Goal: Check status: Check status

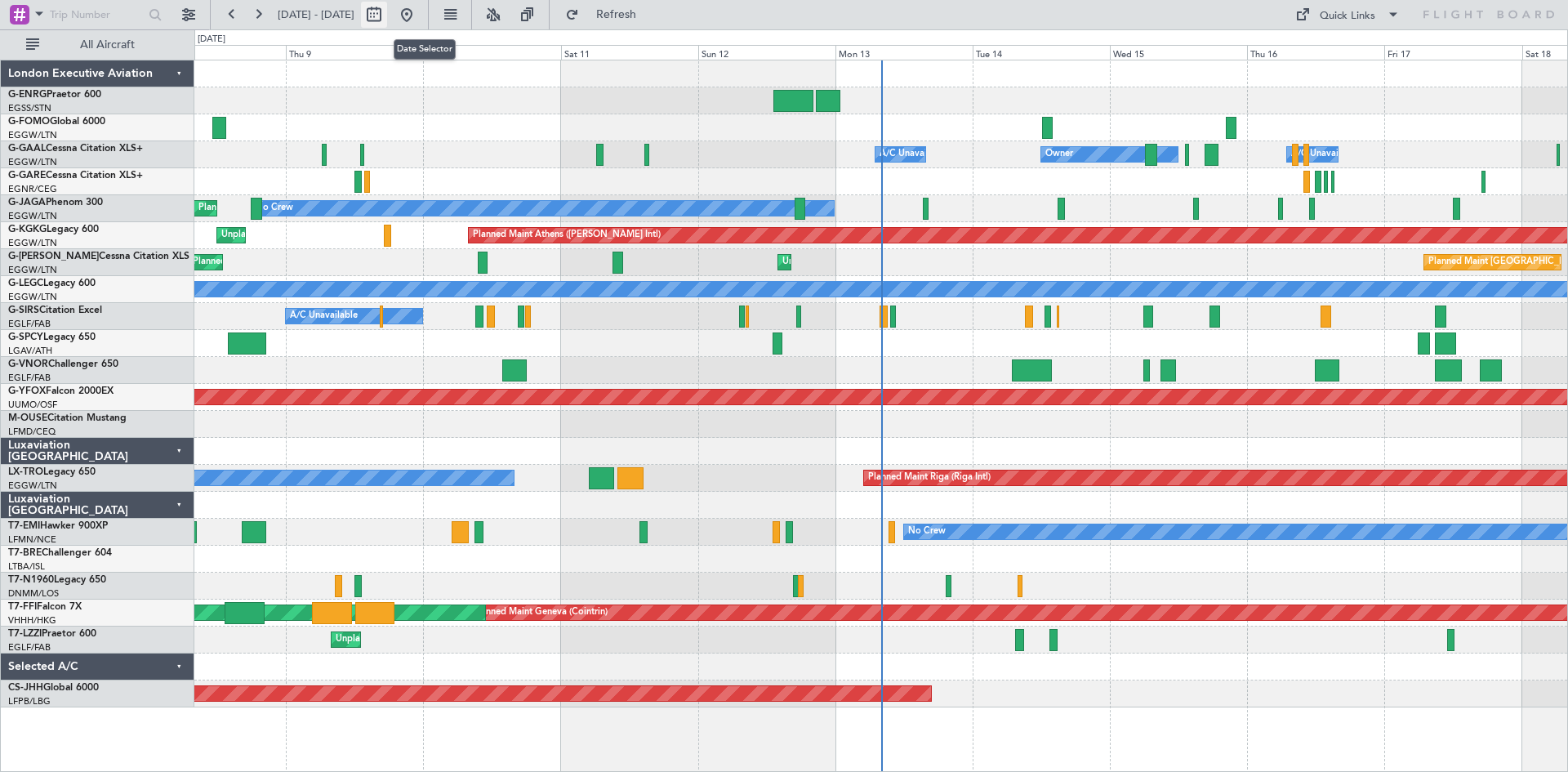
click at [387, 18] on button at bounding box center [373, 14] width 26 height 26
select select "10"
select select "2025"
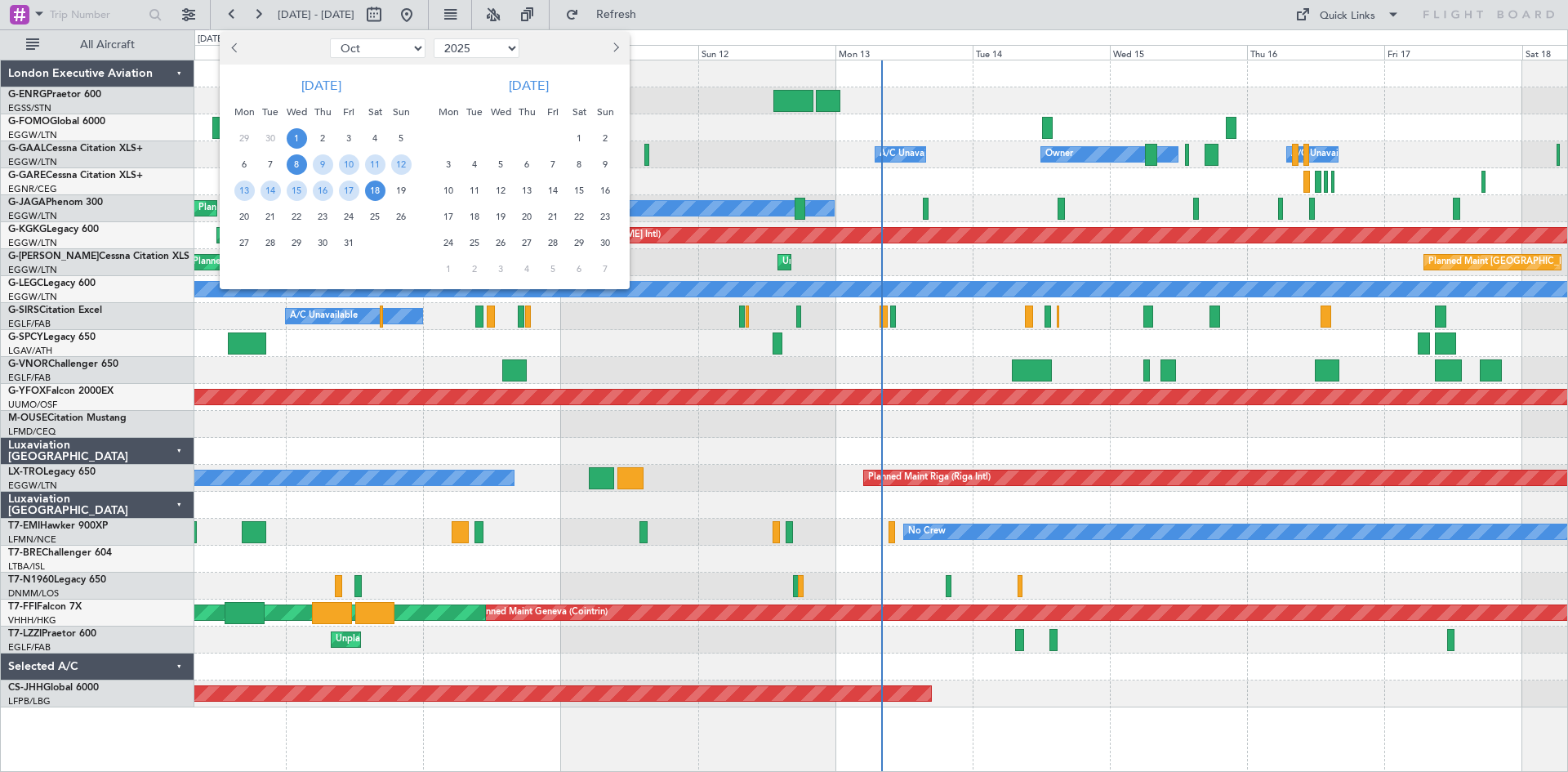
click at [300, 136] on span "1" at bounding box center [296, 138] width 20 height 20
click at [295, 202] on div "15" at bounding box center [296, 189] width 26 height 26
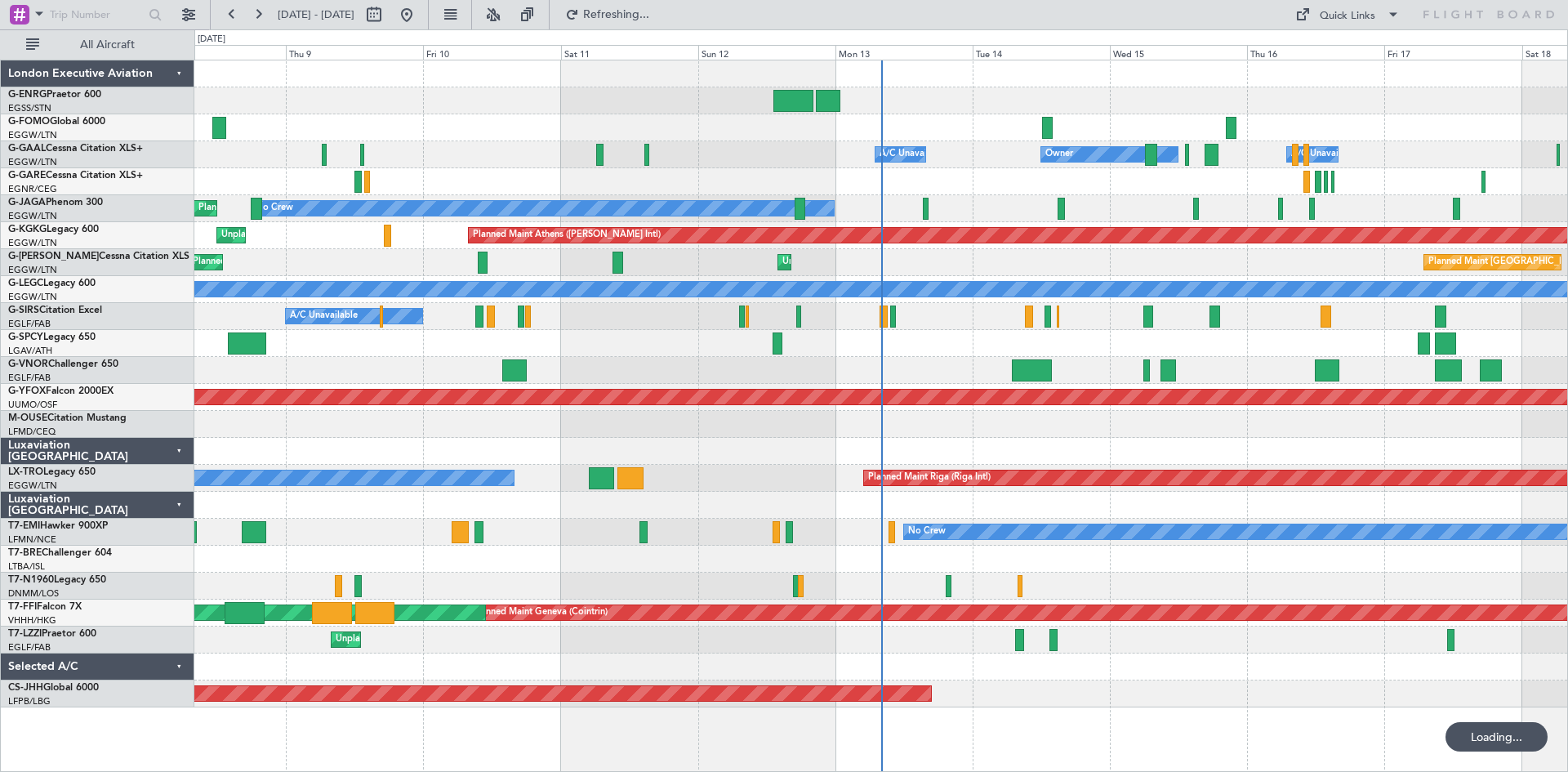
click at [297, 198] on span "15" at bounding box center [296, 190] width 20 height 20
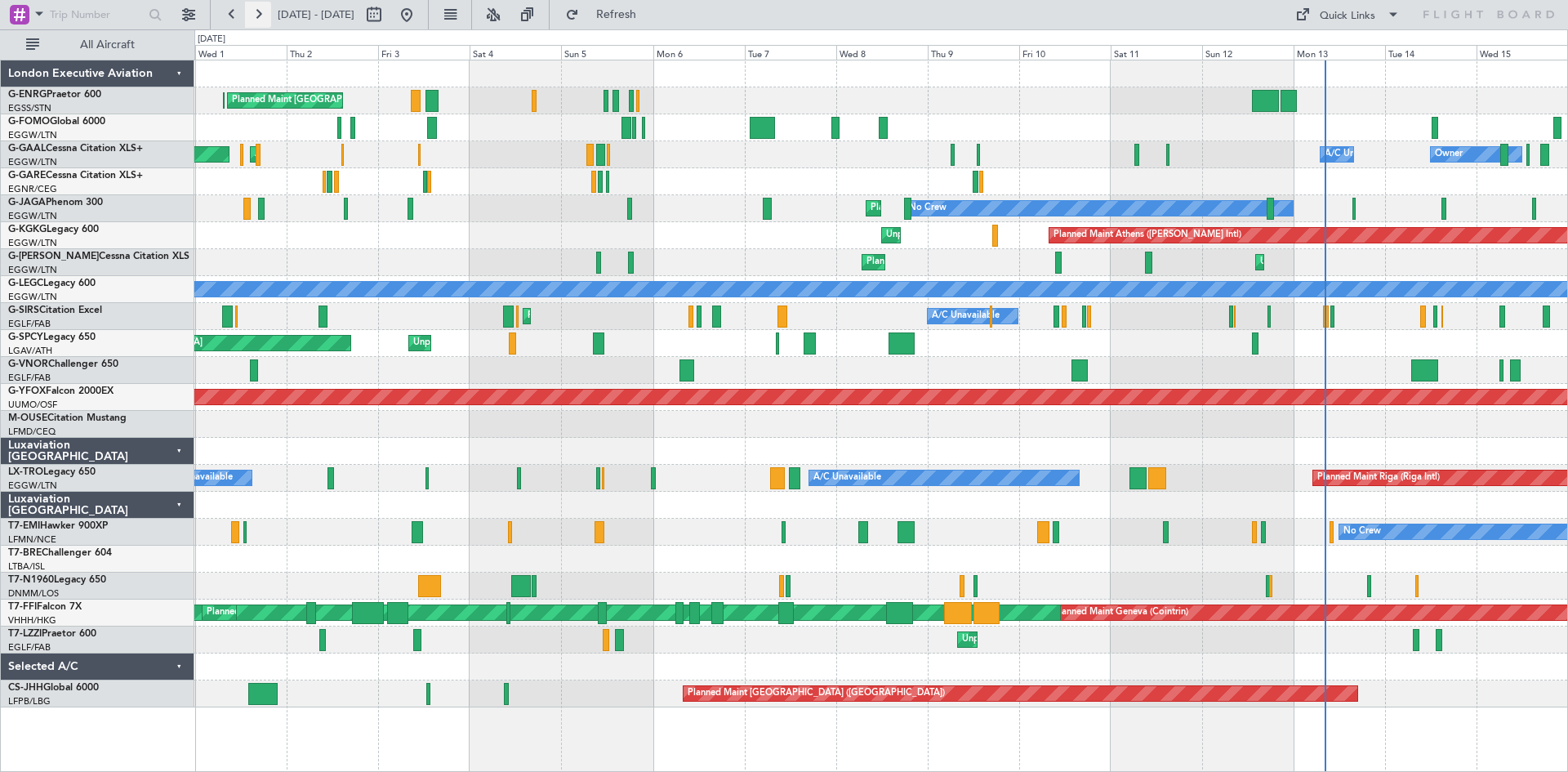
click at [257, 13] on button at bounding box center [257, 14] width 26 height 26
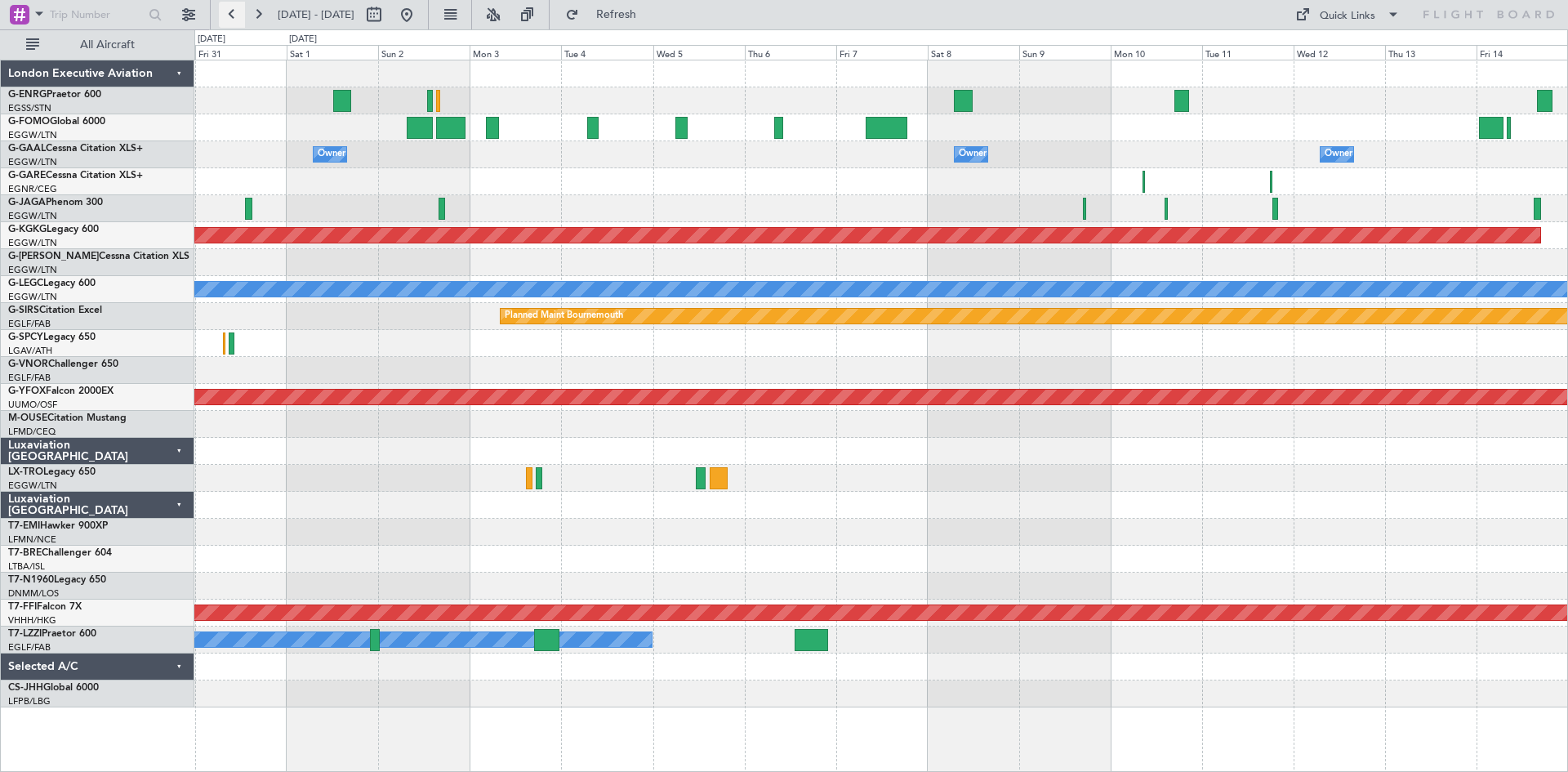
click at [239, 16] on button at bounding box center [231, 14] width 26 height 26
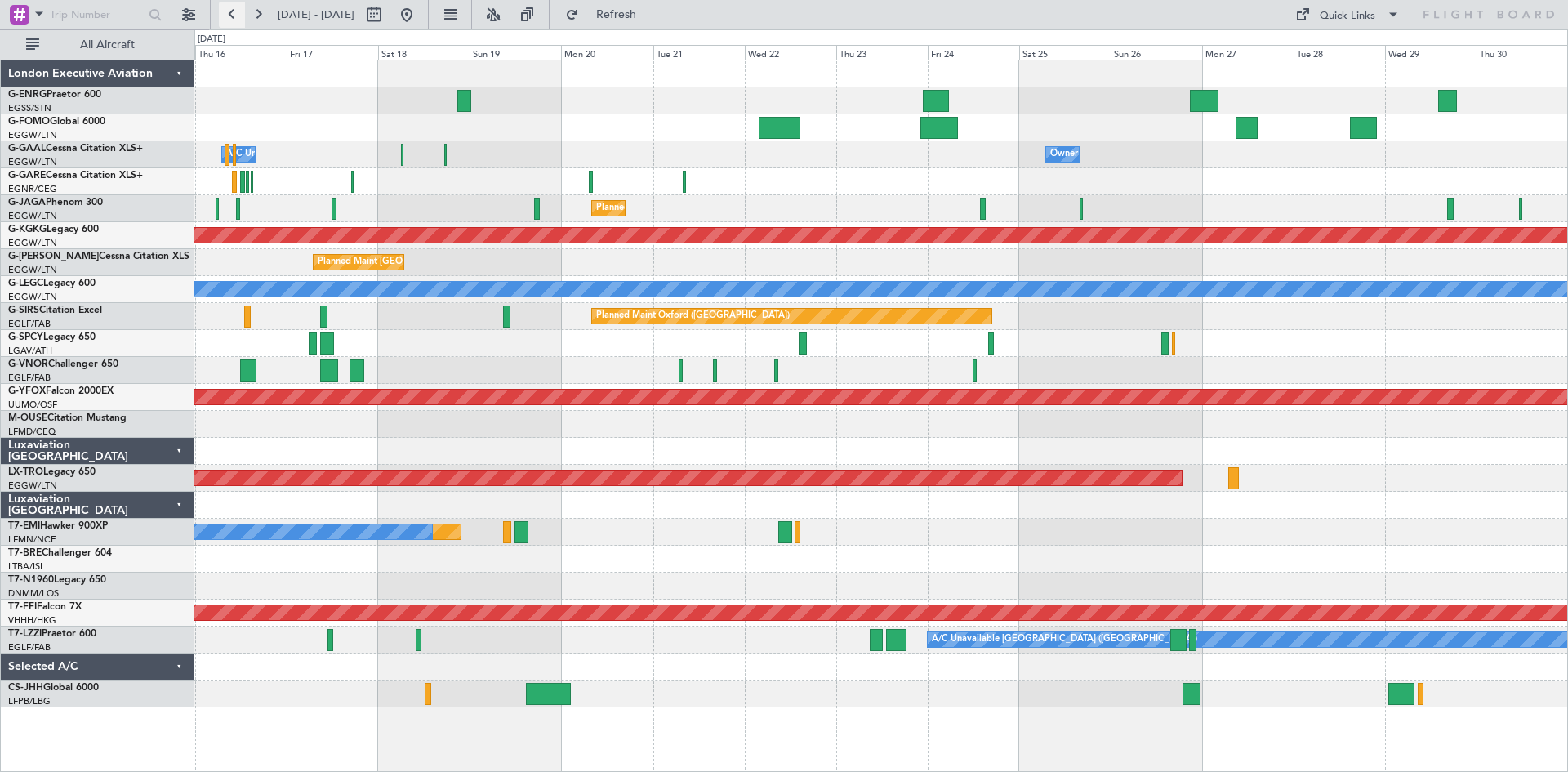
click at [235, 16] on button at bounding box center [231, 14] width 26 height 26
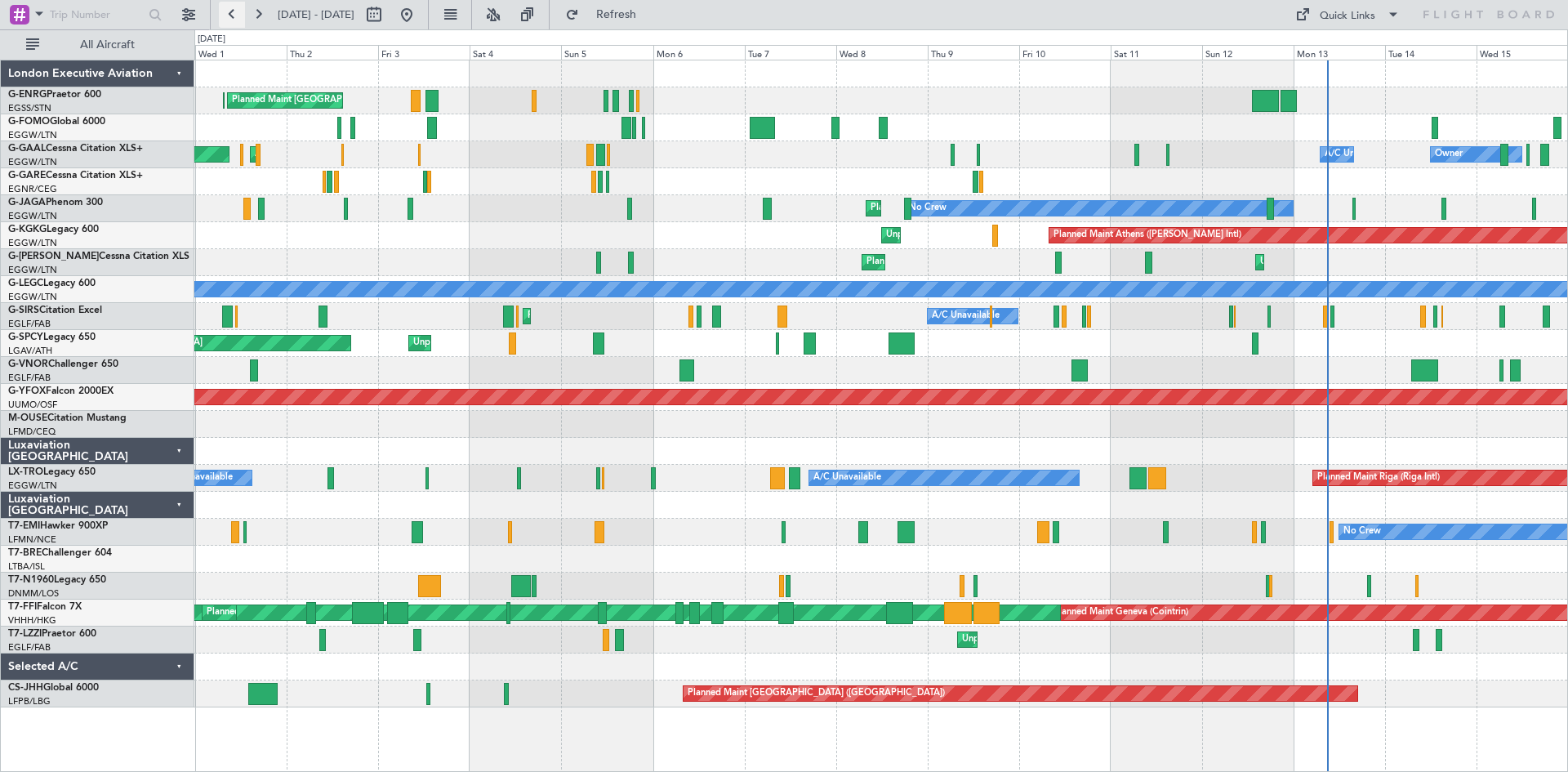
click at [226, 20] on button at bounding box center [231, 14] width 26 height 26
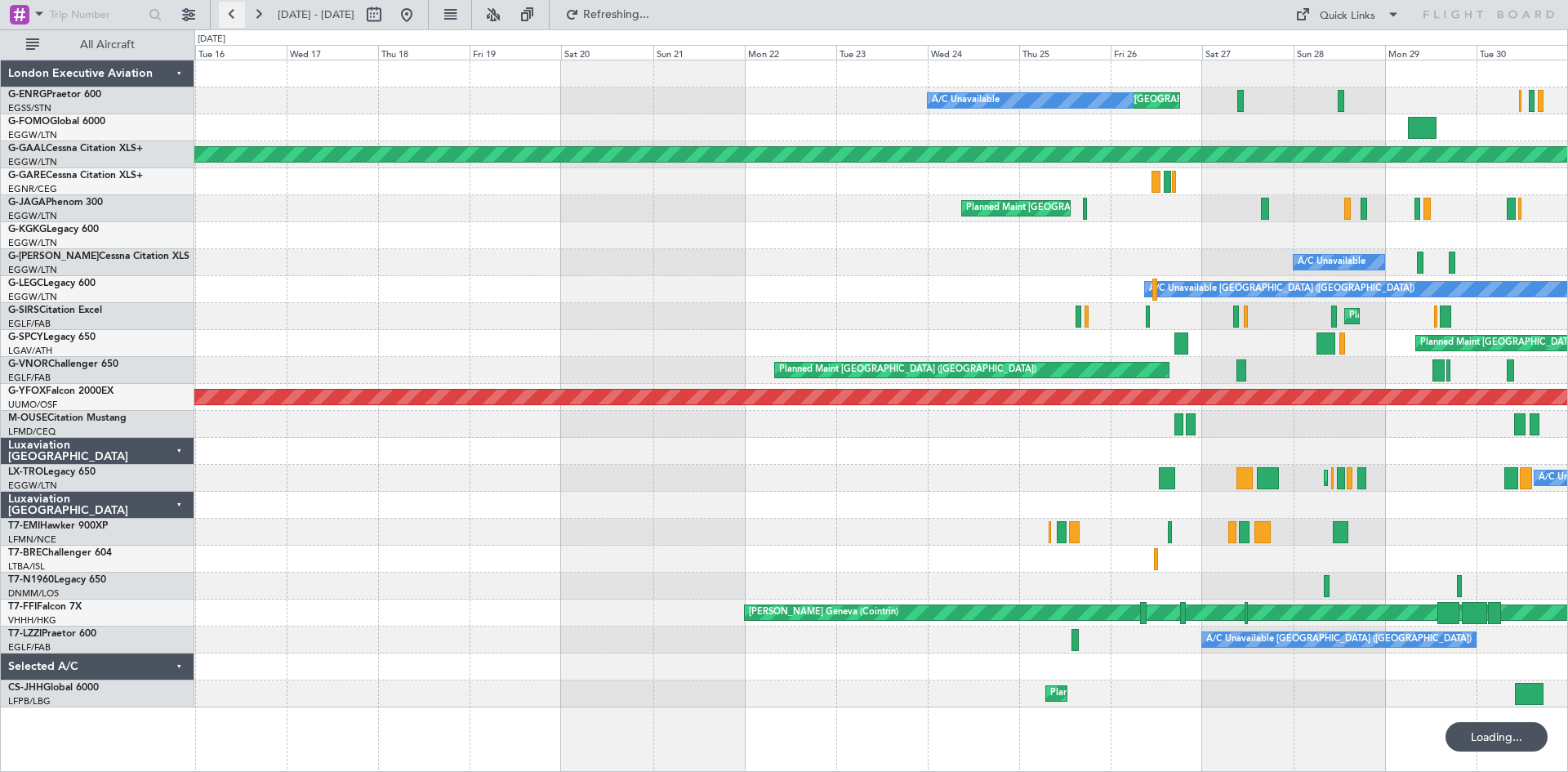
click at [228, 19] on button at bounding box center [231, 14] width 26 height 26
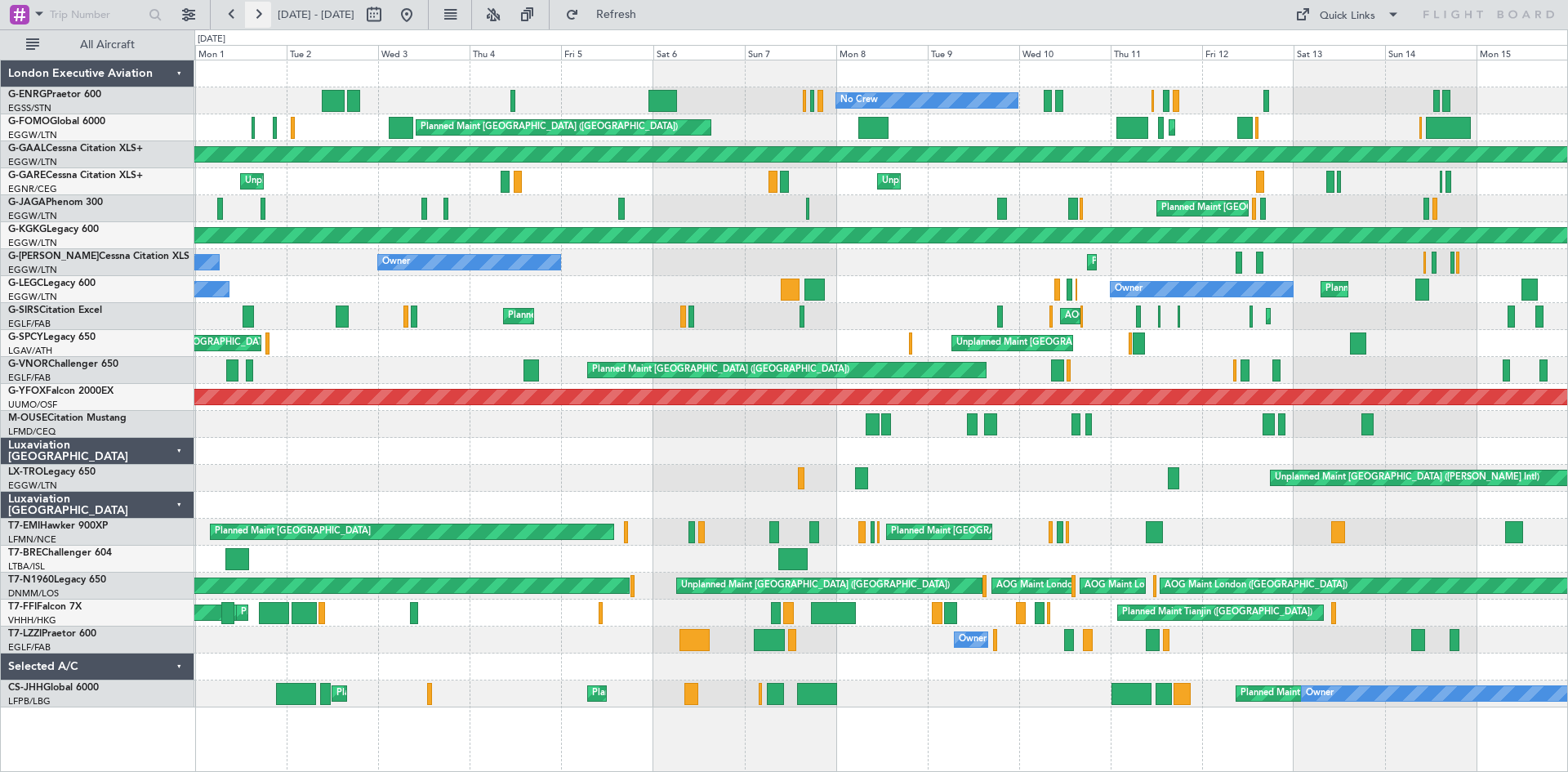
click at [256, 20] on button at bounding box center [257, 14] width 26 height 26
